Goal: Task Accomplishment & Management: Use online tool/utility

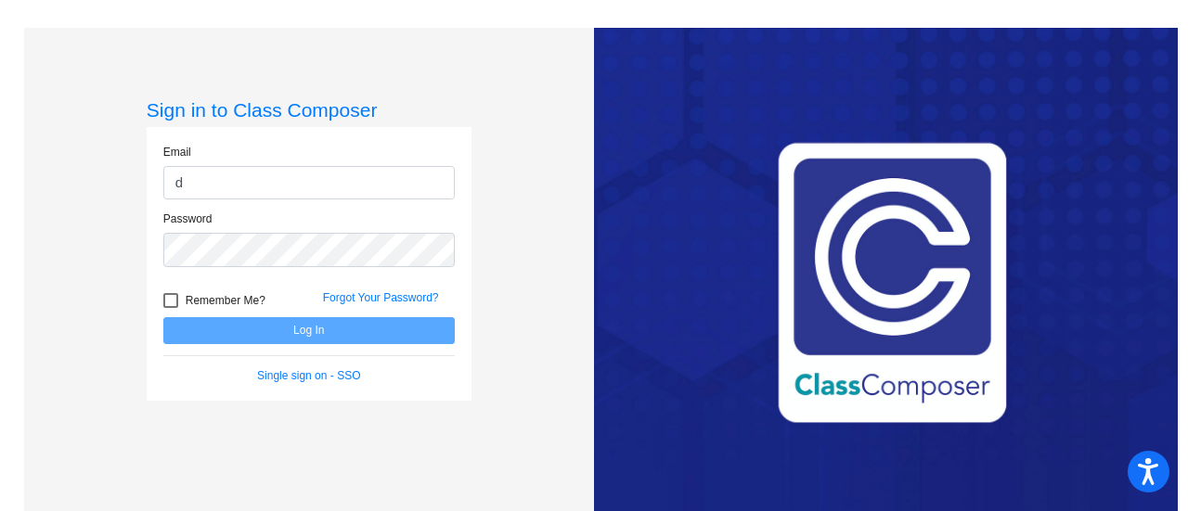
type input "[PERSON_NAME][EMAIL_ADDRESS][PERSON_NAME][PERSON_NAME][DOMAIN_NAME]"
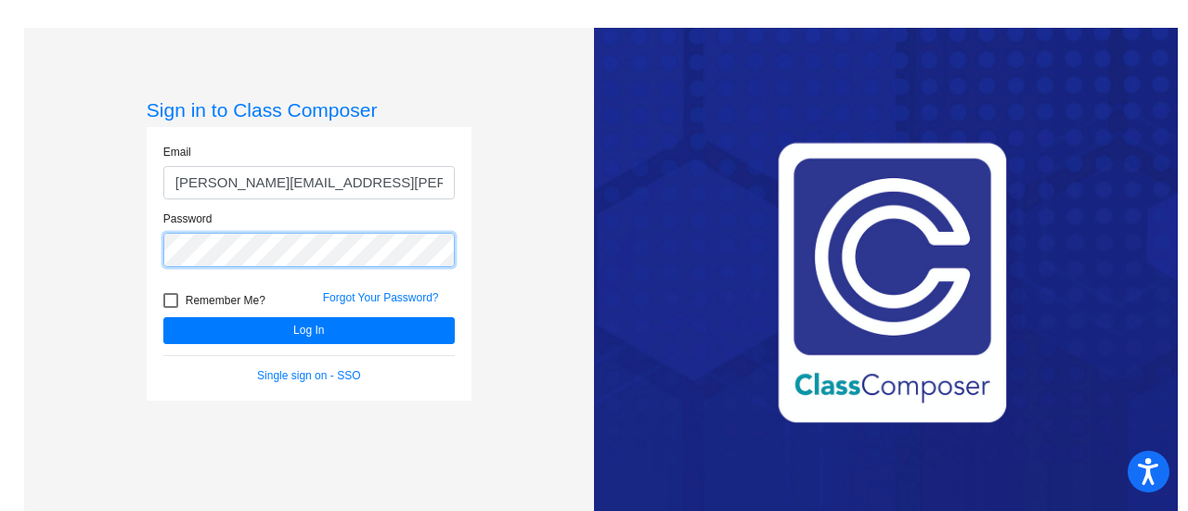
click at [163, 317] on button "Log In" at bounding box center [308, 330] width 291 height 27
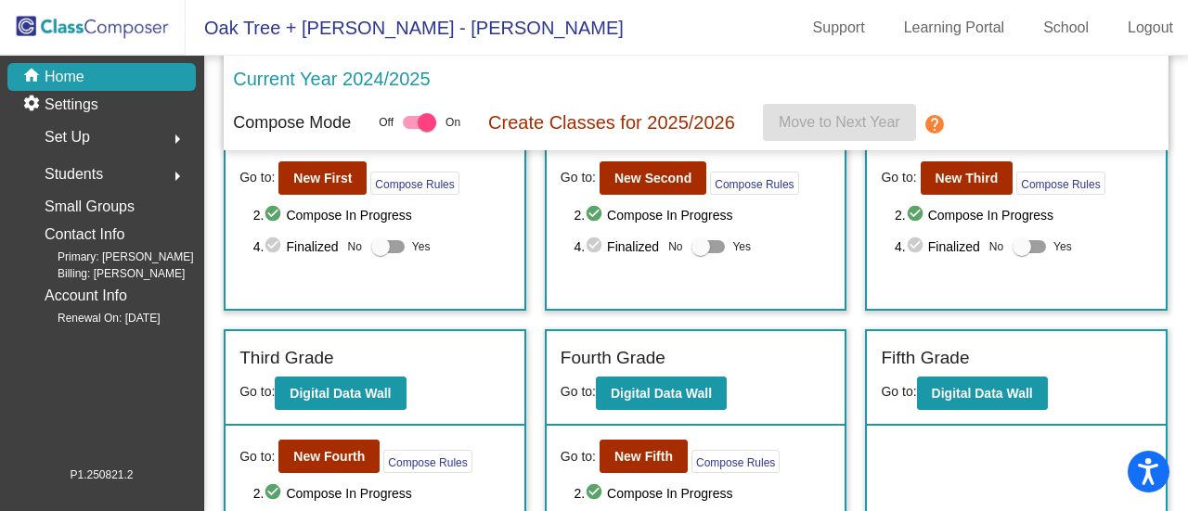
scroll to position [187, 0]
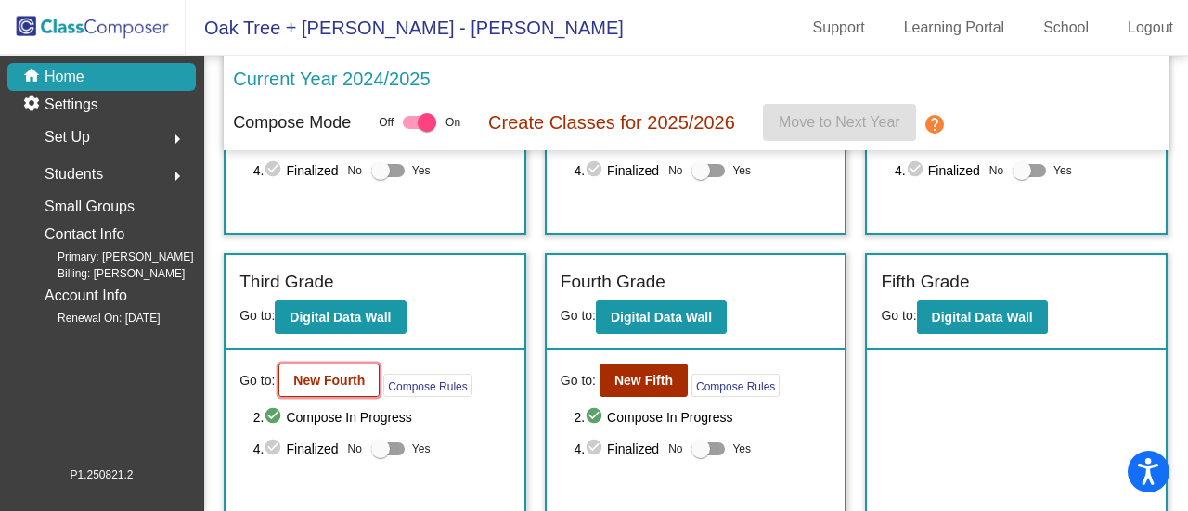
click at [316, 374] on b "New Fourth" at bounding box center [328, 380] width 71 height 15
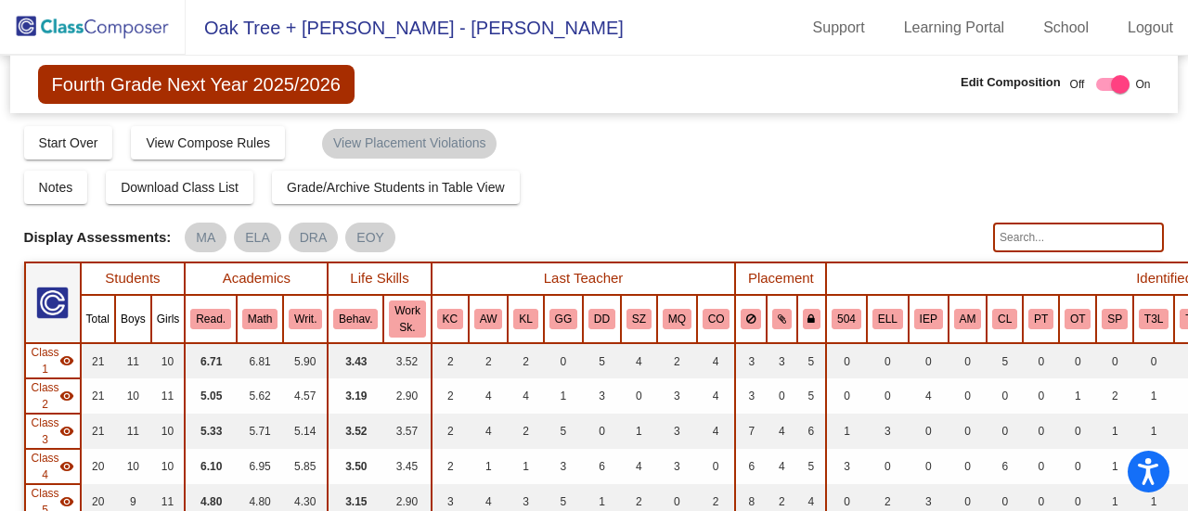
click at [1012, 233] on input "text" at bounding box center [1078, 238] width 171 height 30
type input "shanaya"
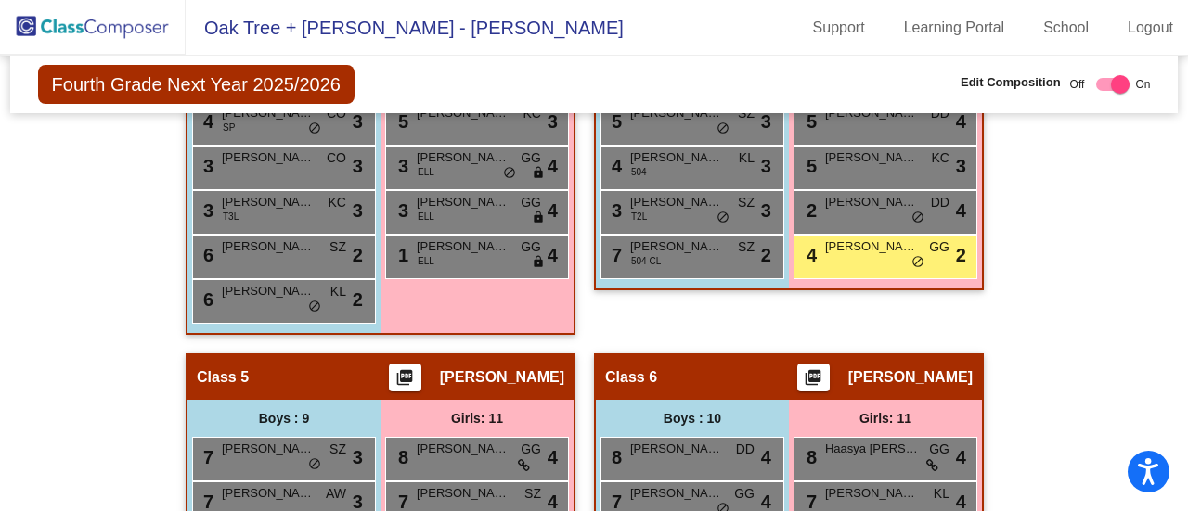
scroll to position [1551, 0]
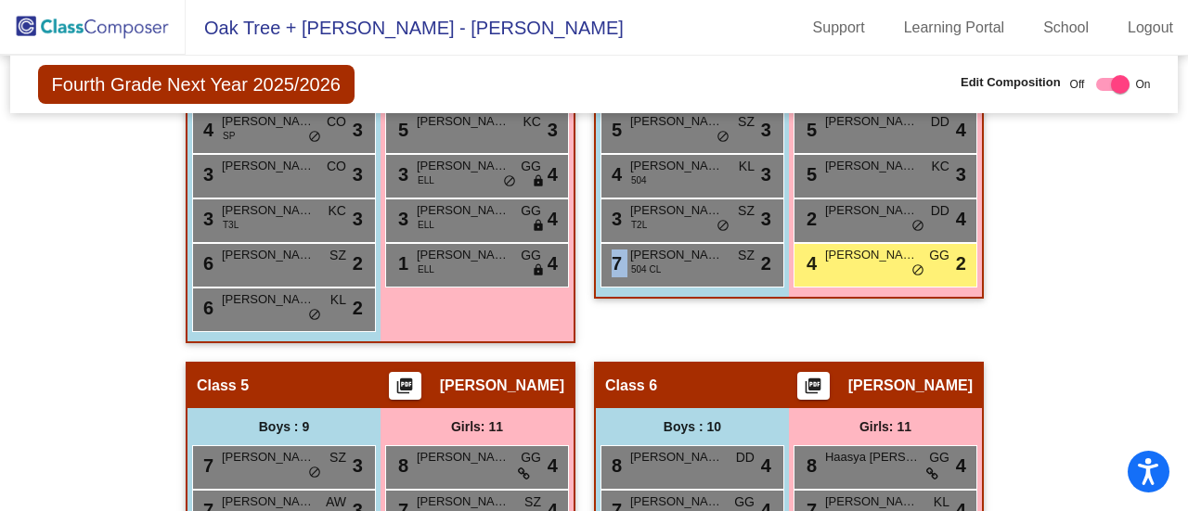
click at [676, 316] on div "Class 4 picture_as_pdf [PERSON_NAME] Add Student First Name Last Name Student I…" at bounding box center [789, 60] width 390 height 603
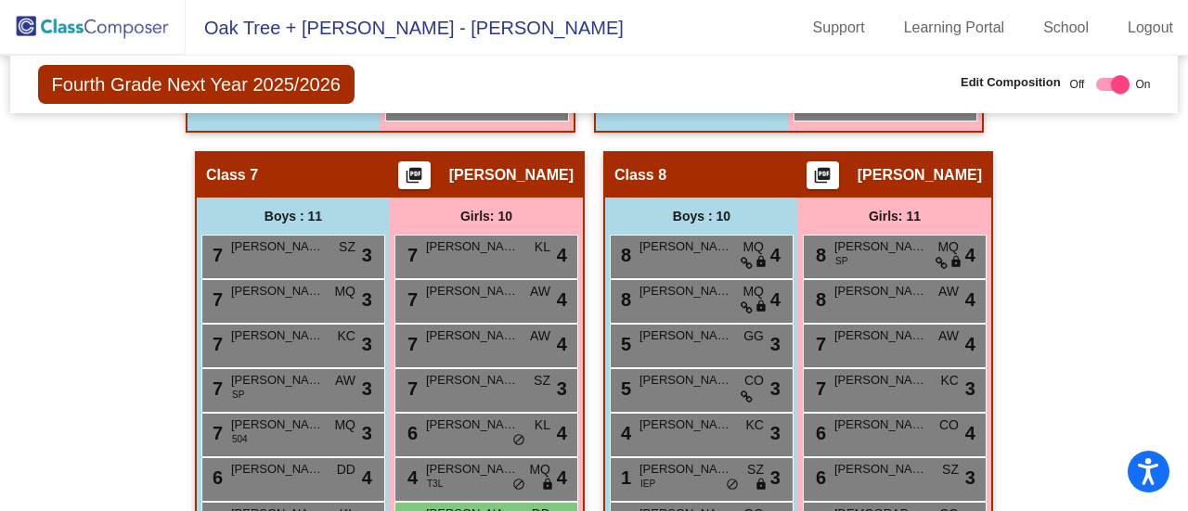
scroll to position [2615, 0]
